Goal: Task Accomplishment & Management: Manage account settings

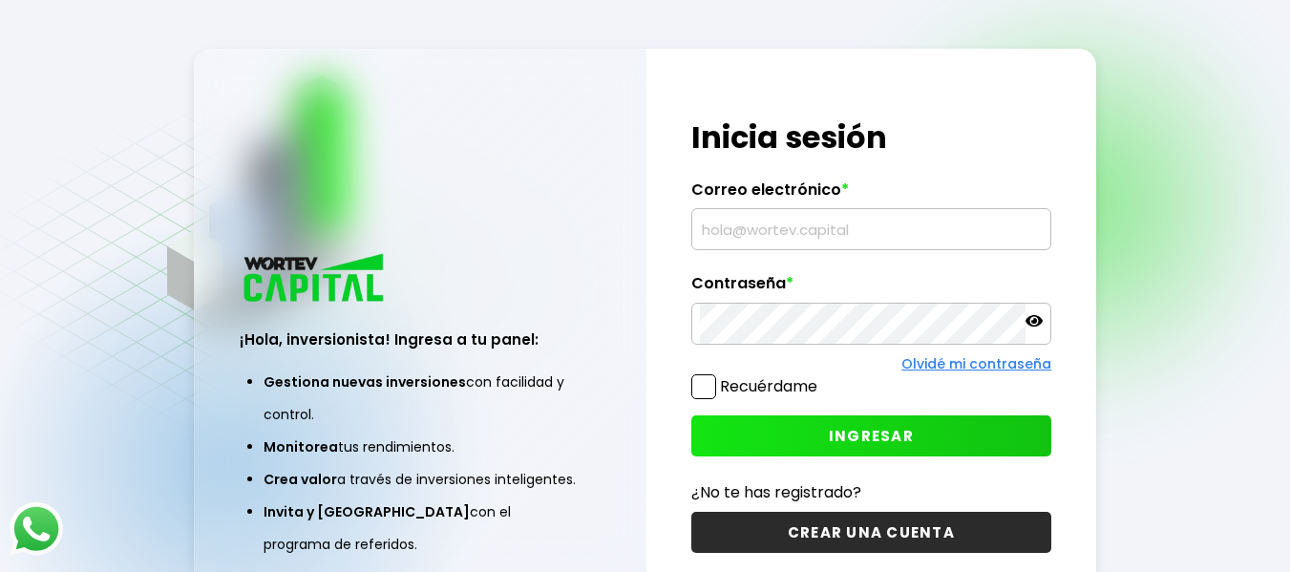
click at [739, 233] on input "text" at bounding box center [872, 229] width 344 height 40
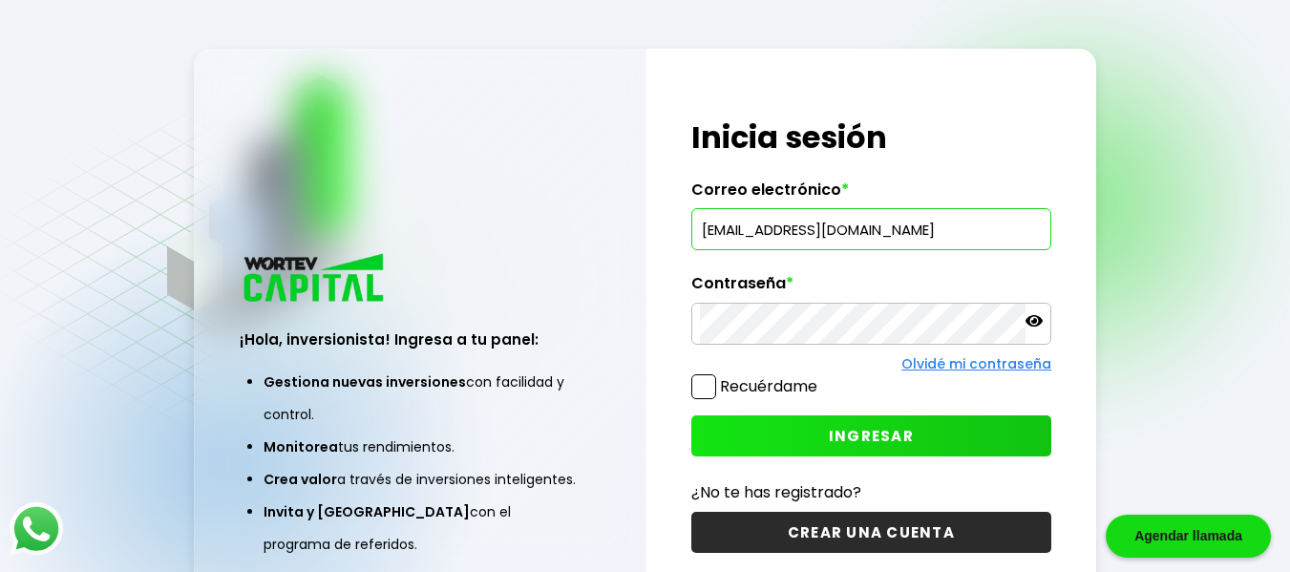
type input "[EMAIL_ADDRESS][DOMAIN_NAME]"
click at [856, 432] on span "INGRESAR" at bounding box center [871, 436] width 85 height 20
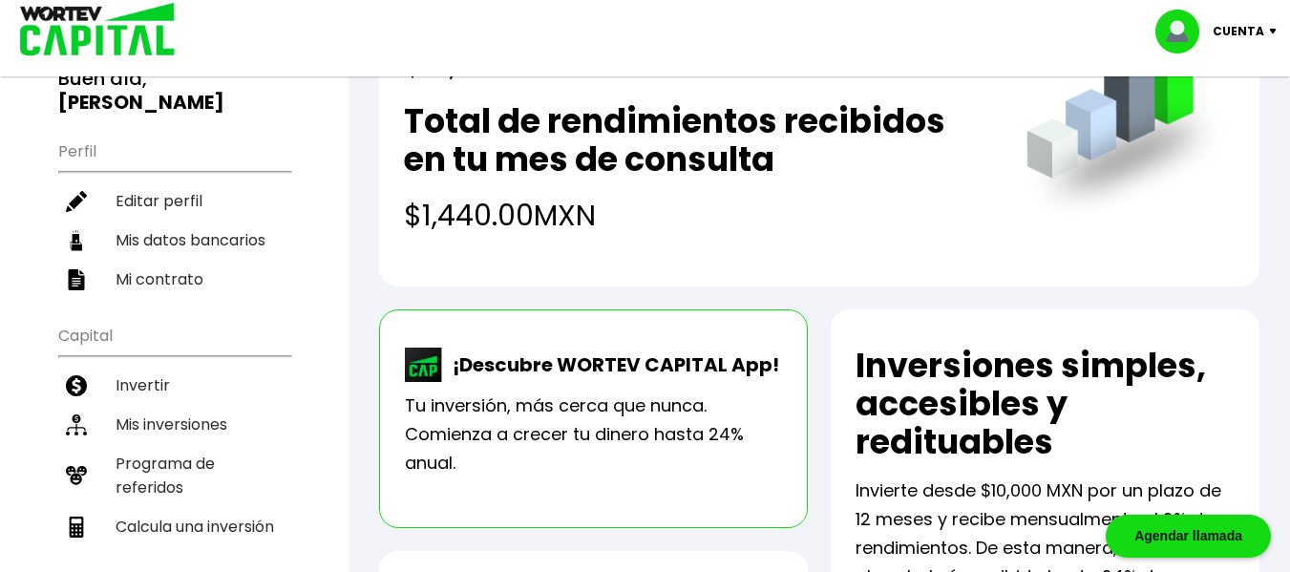
scroll to position [210, 0]
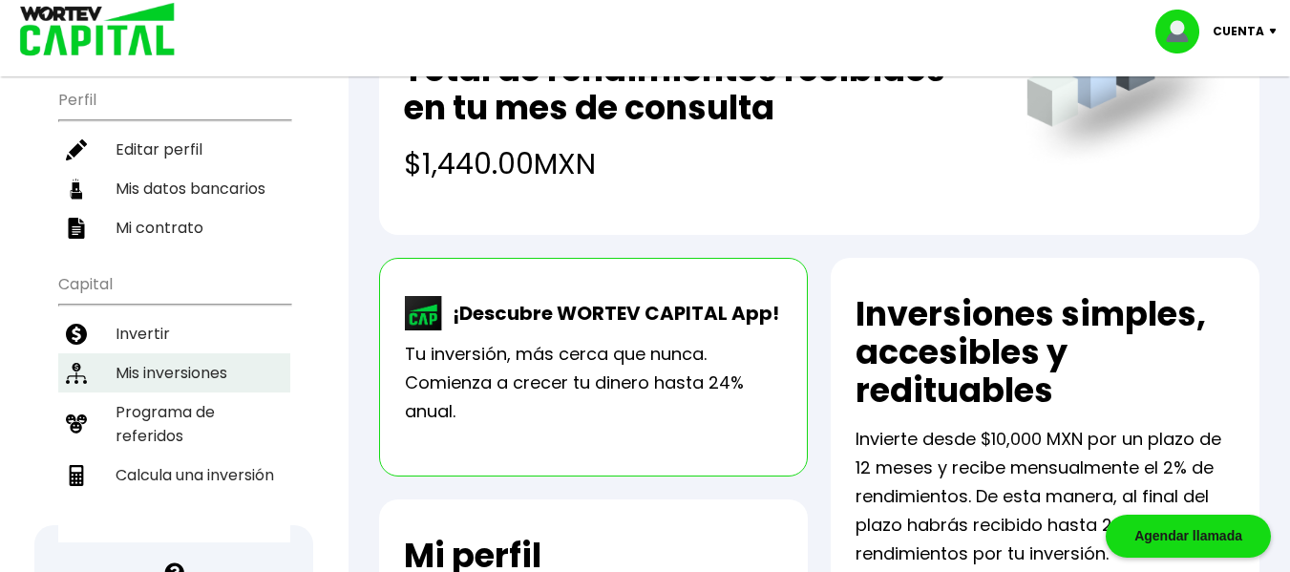
click at [173, 353] on li "Mis inversiones" at bounding box center [174, 372] width 232 height 39
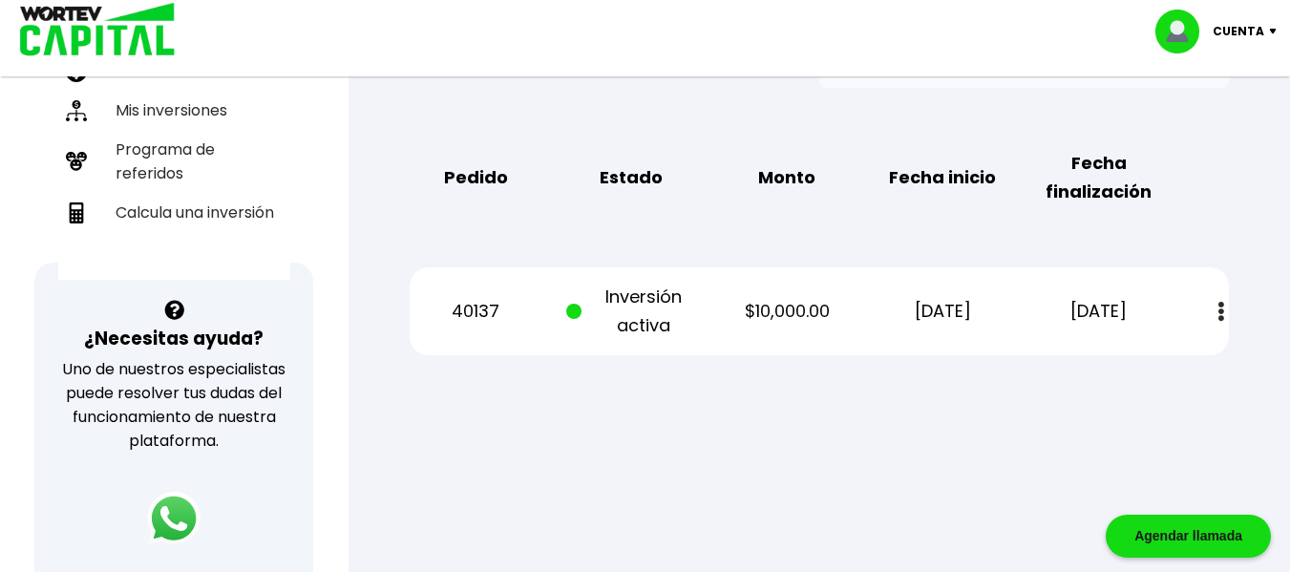
scroll to position [480, 0]
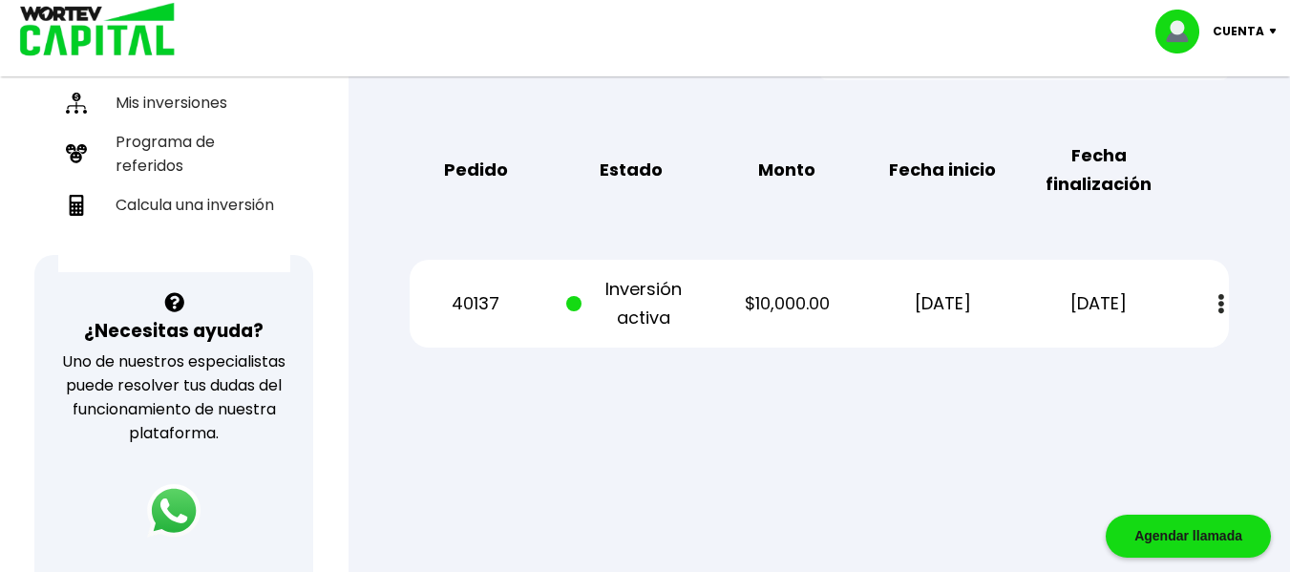
click at [1225, 304] on img at bounding box center [1222, 304] width 6 height 20
click at [1141, 357] on link "Estado de cuenta" at bounding box center [1091, 356] width 134 height 24
drag, startPoint x: 792, startPoint y: 28, endPoint x: 689, endPoint y: 173, distance: 178.1
click at [689, 173] on p "Estado" at bounding box center [631, 170] width 131 height 29
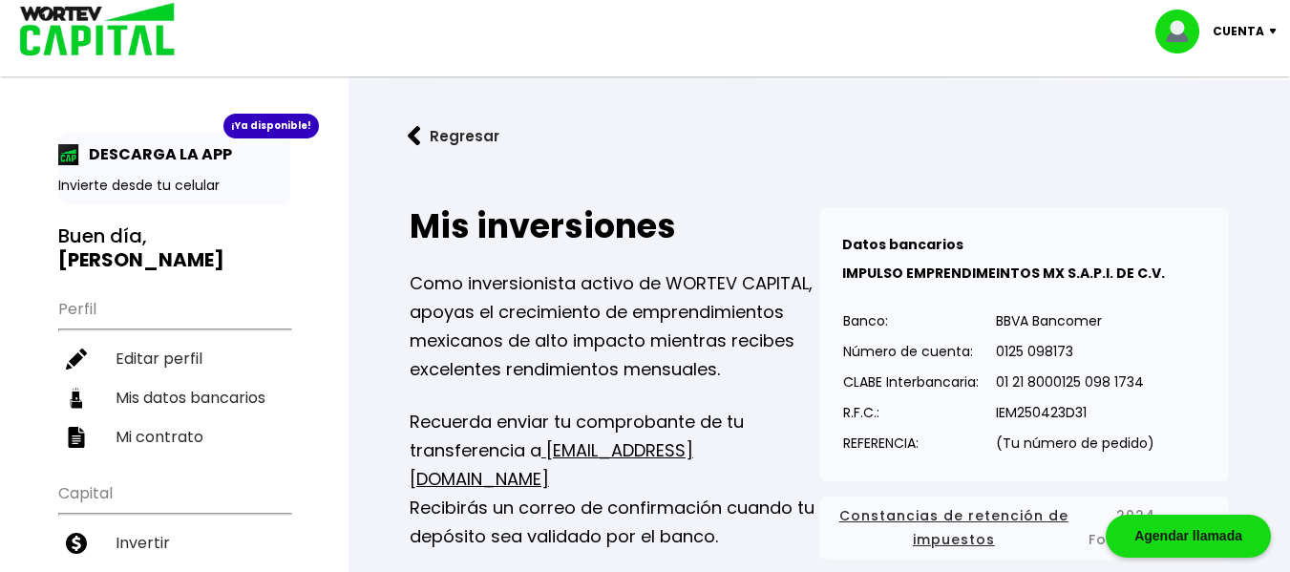
scroll to position [0, 0]
click at [1238, 30] on p "Cuenta" at bounding box center [1239, 31] width 52 height 29
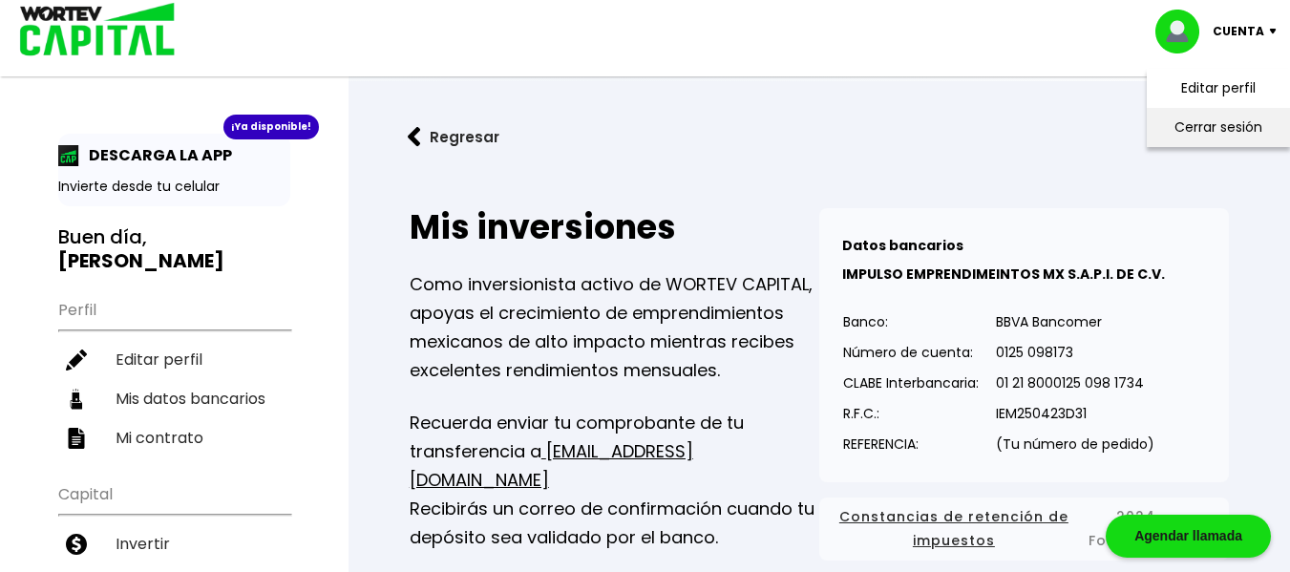
click at [1219, 127] on li "Cerrar sesión" at bounding box center [1218, 127] width 153 height 39
